Goal: Task Accomplishment & Management: Complete application form

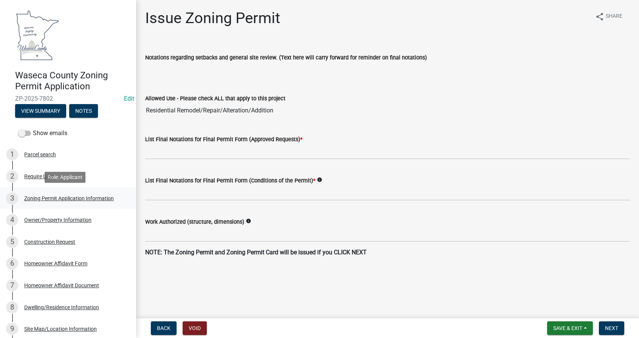
click at [53, 198] on div "Zoning Permit Application Information" at bounding box center [69, 197] width 90 height 5
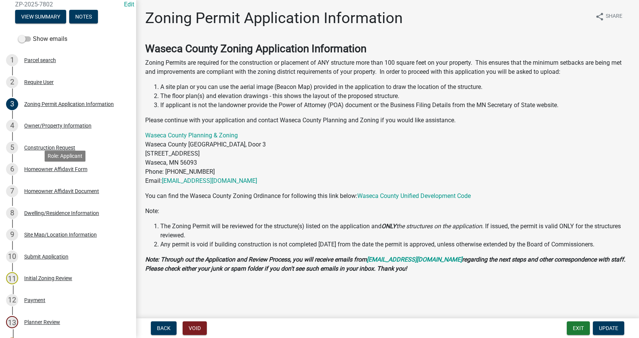
scroll to position [113, 0]
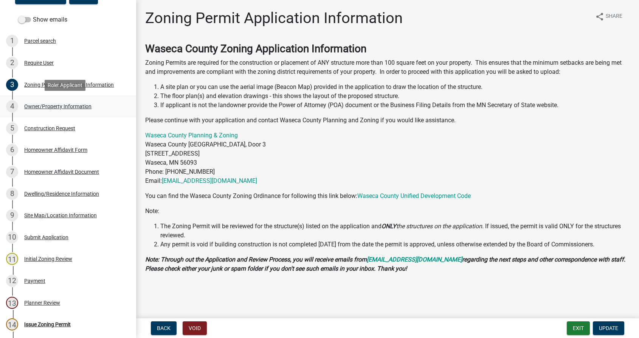
click at [72, 107] on div "Owner/Property Information" at bounding box center [57, 106] width 67 height 5
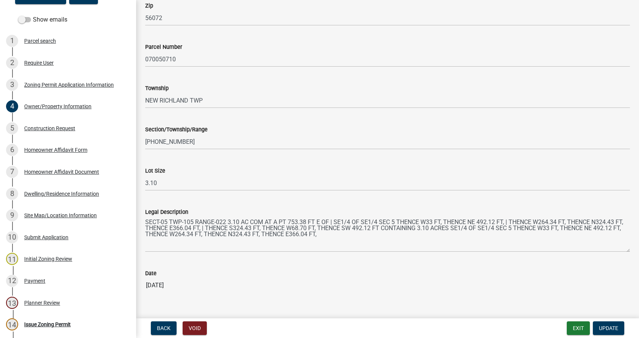
scroll to position [678, 0]
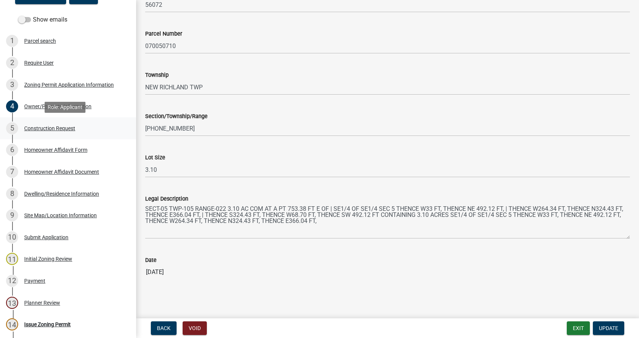
click at [36, 127] on div "Construction Request" at bounding box center [49, 128] width 51 height 5
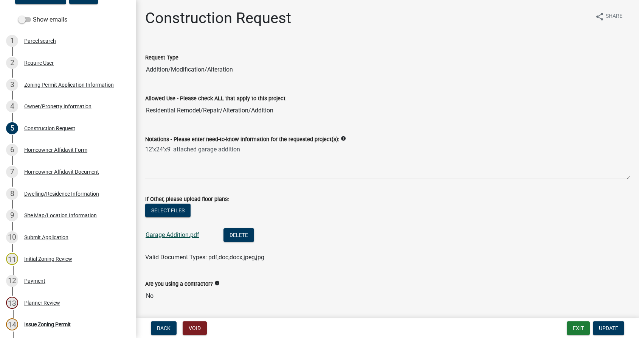
click at [170, 234] on link "Garage Addition.pdf" at bounding box center [173, 234] width 54 height 7
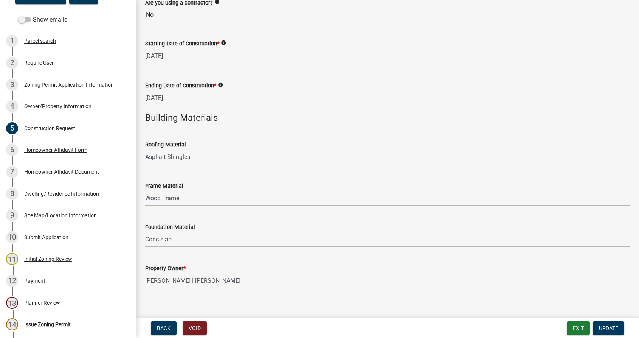
scroll to position [290, 0]
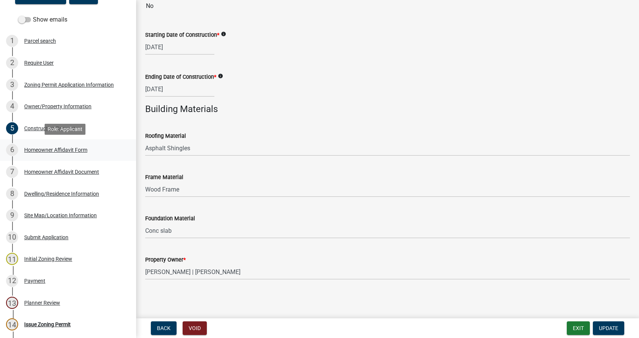
click at [63, 152] on div "Homeowner Affidavit Form" at bounding box center [55, 149] width 63 height 5
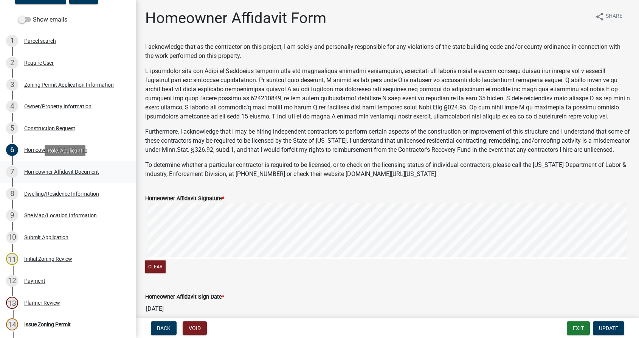
click at [49, 172] on div "Homeowner Affidavit Document" at bounding box center [61, 171] width 75 height 5
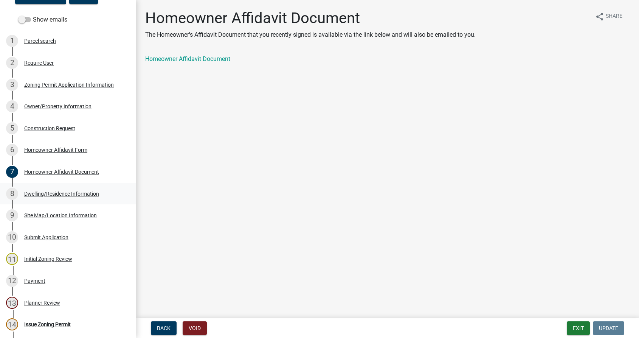
click at [47, 192] on div "Dwelling/Residence Information" at bounding box center [61, 193] width 75 height 5
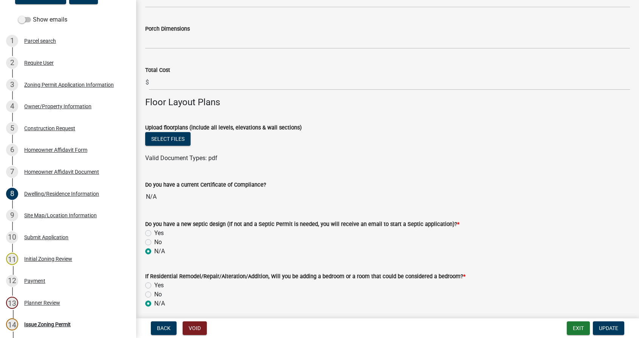
scroll to position [607, 0]
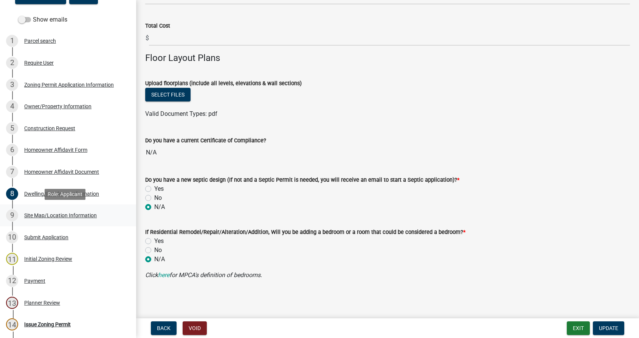
click at [40, 215] on div "Site Map/Location Information" at bounding box center [60, 215] width 73 height 5
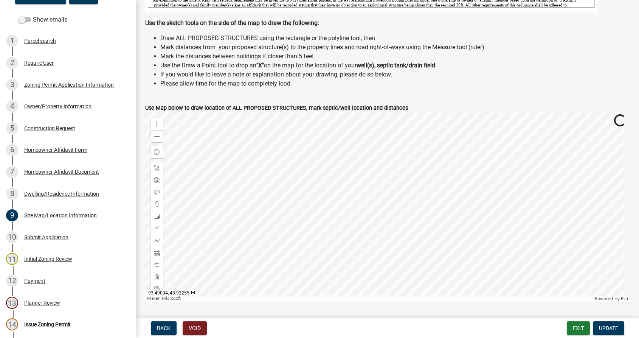
scroll to position [265, 0]
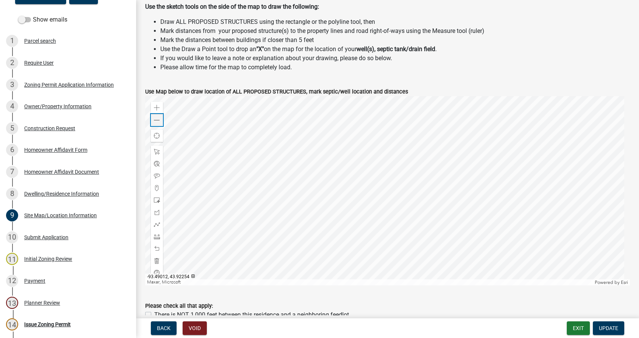
click at [157, 119] on span at bounding box center [157, 120] width 6 height 6
click at [161, 109] on div "Zoom in" at bounding box center [157, 108] width 12 height 12
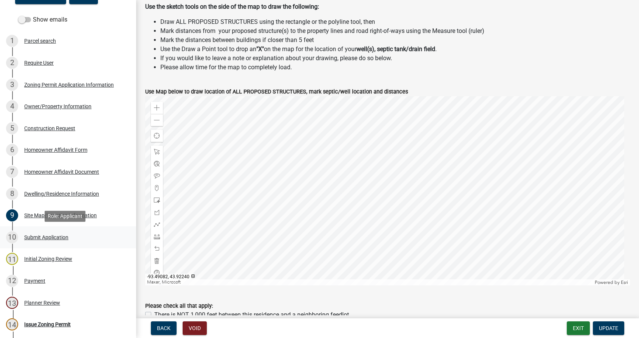
click at [48, 237] on div "Submit Application" at bounding box center [46, 236] width 44 height 5
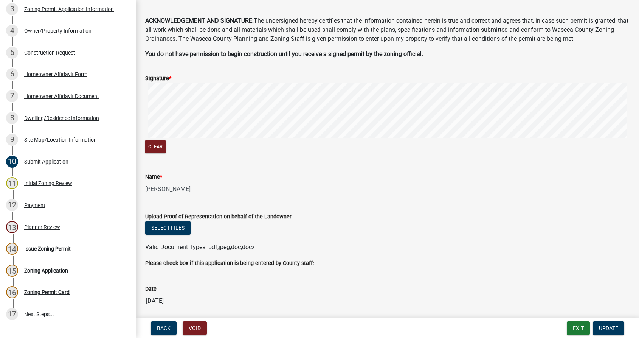
scroll to position [55, 0]
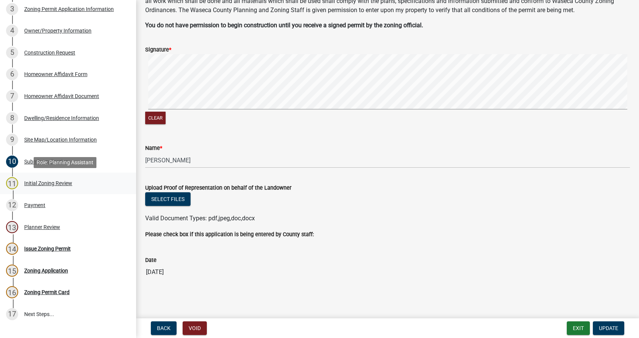
click at [37, 181] on div "Initial Zoning Review" at bounding box center [48, 182] width 48 height 5
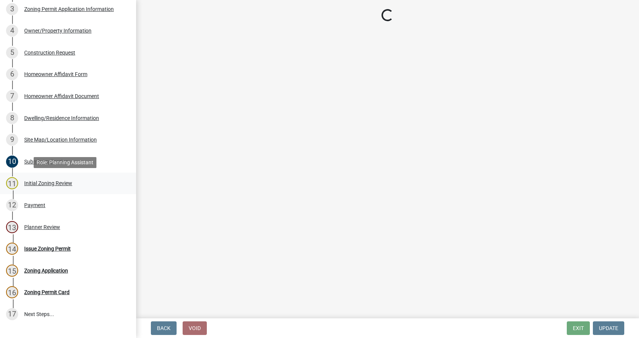
scroll to position [0, 0]
select select "a8061837-3938-4401-a9af-63669178a75f"
select select "4fba0118-7d8c-472b-8f70-2387395afaba"
select select "6d839d38-f784-434a-a355-9dbcceaeb93c"
select select "f85b0be6-0ba0-4e52-abd8-9a831d915a76"
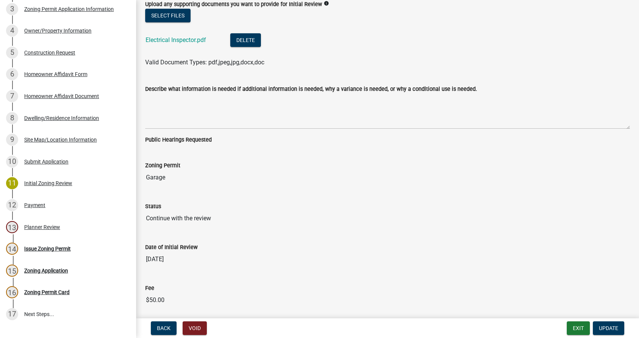
scroll to position [1776, 0]
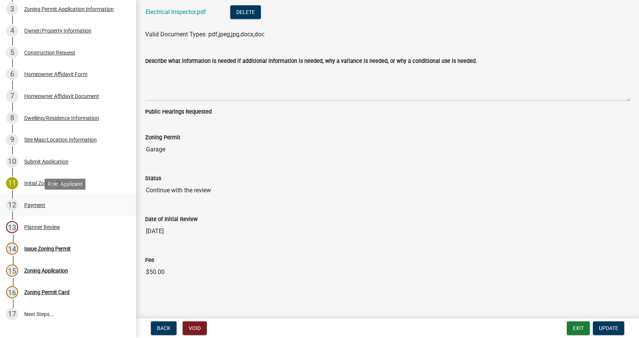
click at [35, 204] on div "Payment" at bounding box center [34, 204] width 21 height 5
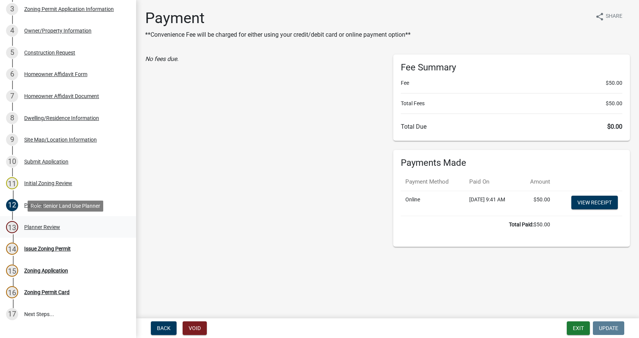
click at [37, 225] on div "Planner Review" at bounding box center [42, 226] width 36 height 5
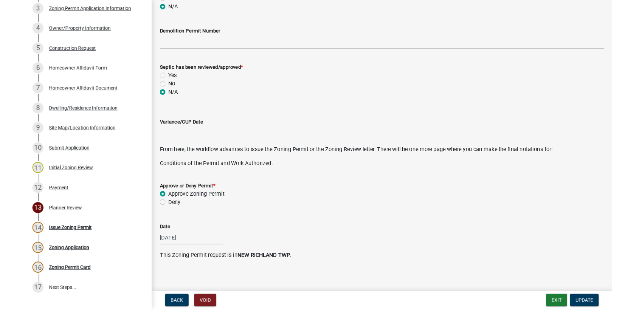
scroll to position [247, 0]
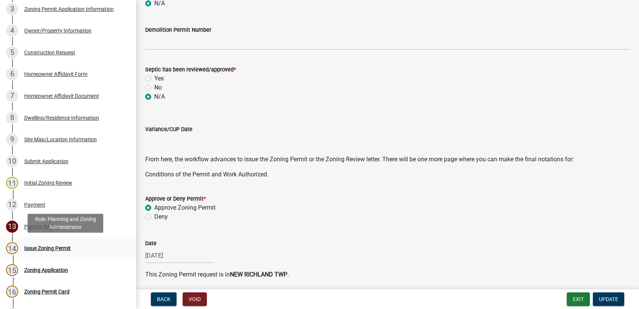
click at [43, 246] on div "Issue Zoning Permit" at bounding box center [47, 248] width 47 height 5
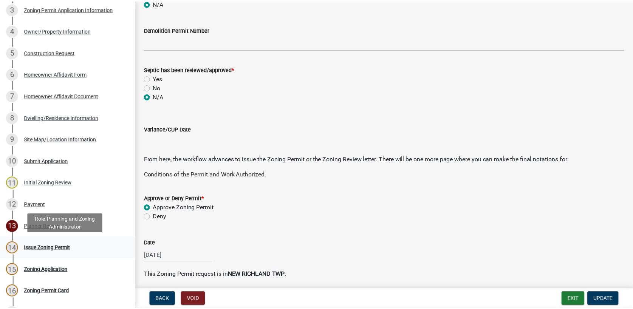
scroll to position [0, 0]
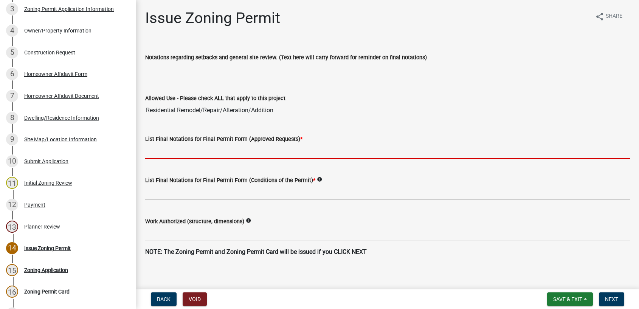
click at [246, 153] on input "List Final Notations for Final Permit Form (Approved Requests) *" at bounding box center [387, 152] width 485 height 16
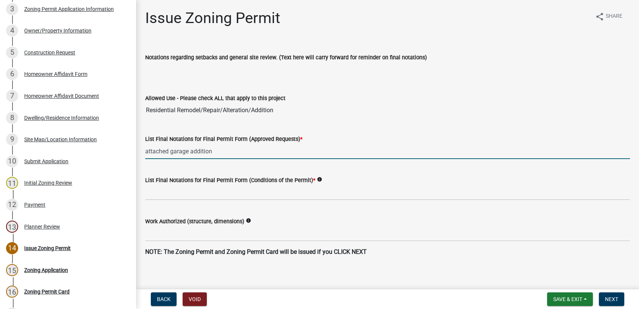
click at [146, 151] on input "attached garage addition" at bounding box center [387, 152] width 485 height 16
type input "To construct an attached garage addition"
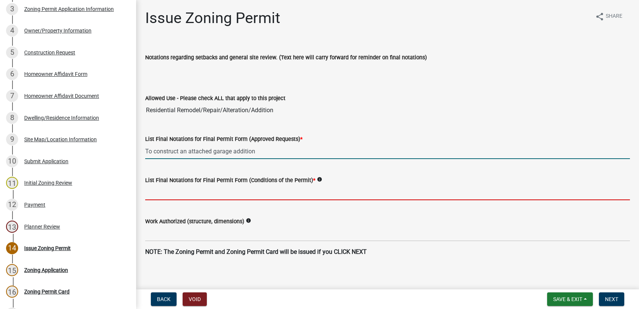
click at [195, 192] on input "List Final Notations for Final Permit Form (Conditions of the Permit) *" at bounding box center [387, 193] width 485 height 16
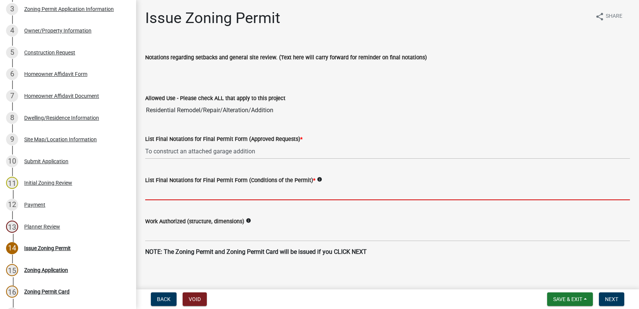
type input "This zoning permit is valid for a period of one year from [DATE] to [DATE]. It …"
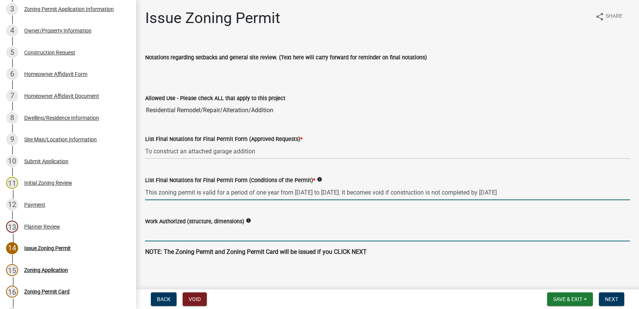
click at [198, 238] on input "Work Authorized (structure, dimensions)" at bounding box center [387, 234] width 485 height 16
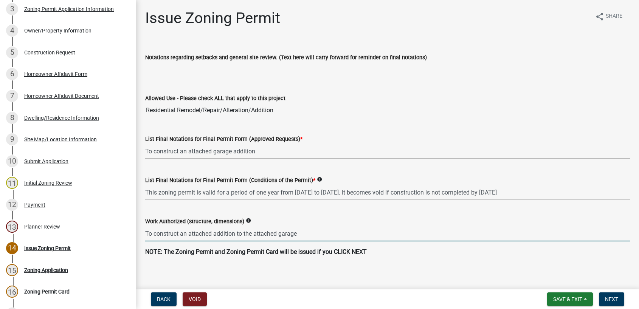
click at [198, 238] on input "To construct an attached addition to the attached garage" at bounding box center [387, 234] width 485 height 16
click at [289, 231] on input "To construct an addition to the attached garage" at bounding box center [387, 234] width 485 height 16
type input "To construct an addition to the attached garage, 12' x 24' x 9'"
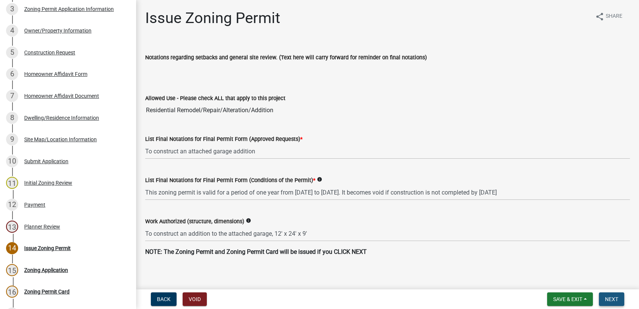
click at [616, 299] on span "Next" at bounding box center [611, 299] width 13 height 6
